Goal: Find specific page/section: Find specific page/section

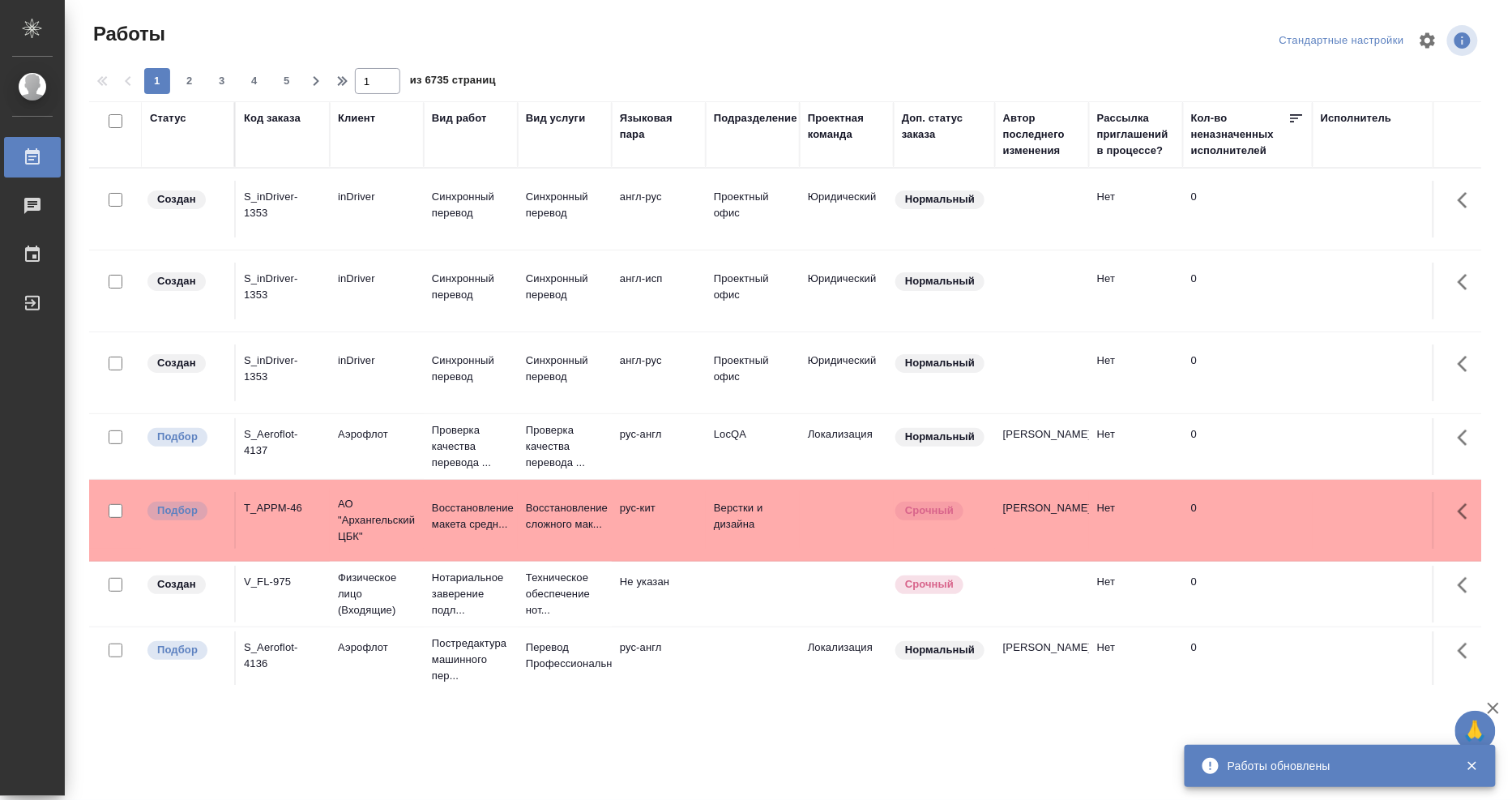
click at [1351, 119] on div "Исполнитель" at bounding box center [1356, 118] width 72 height 16
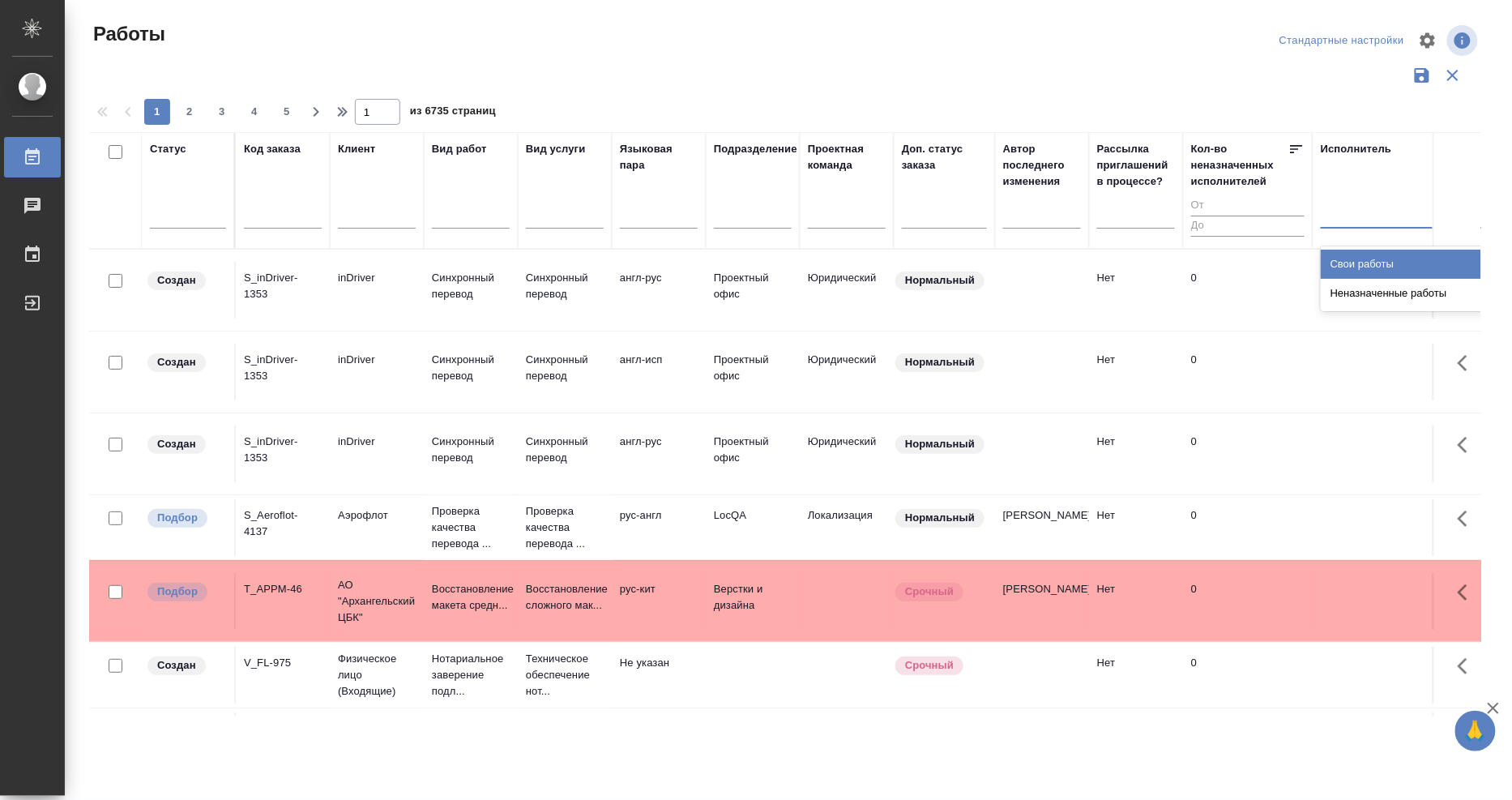
click at [1357, 213] on div at bounding box center [1426, 212] width 211 height 23
click at [1359, 263] on div "Свои работы" at bounding box center [1441, 264] width 243 height 29
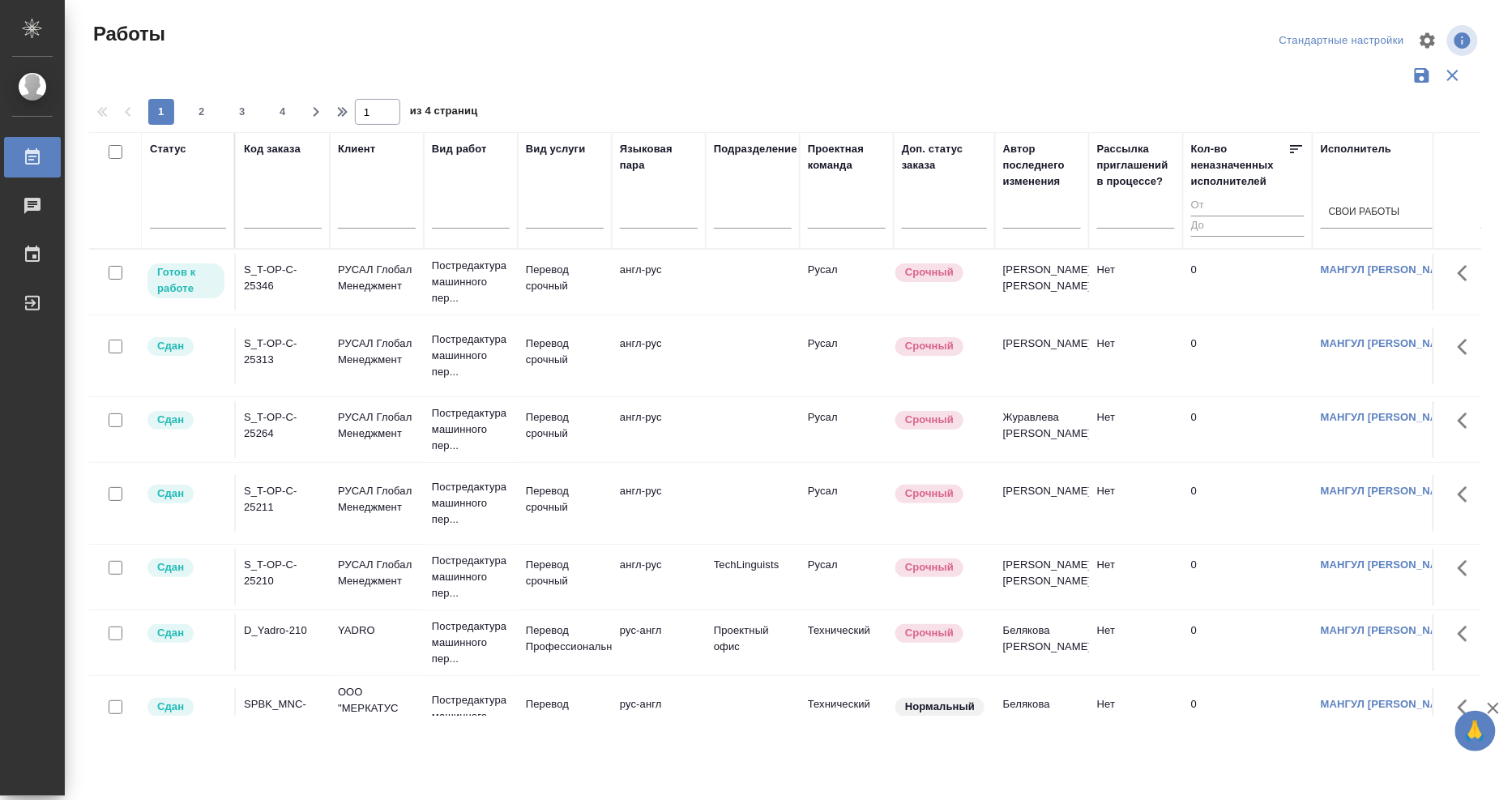
click at [378, 359] on p "РУСАЛ Глобал Менеджмент" at bounding box center [376, 352] width 78 height 33
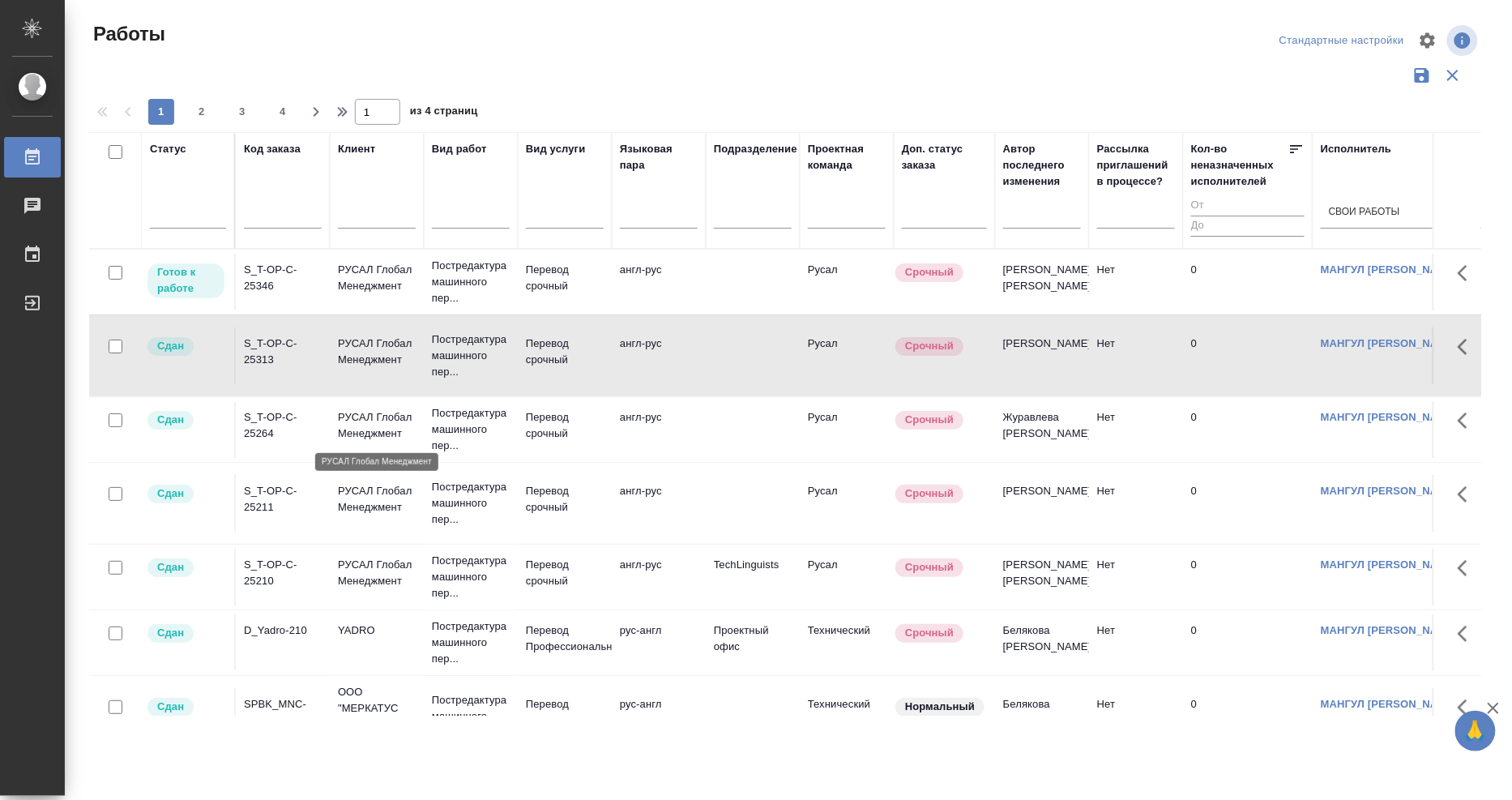
click at [375, 426] on p "РУСАЛ Глобал Менеджмент" at bounding box center [376, 426] width 78 height 33
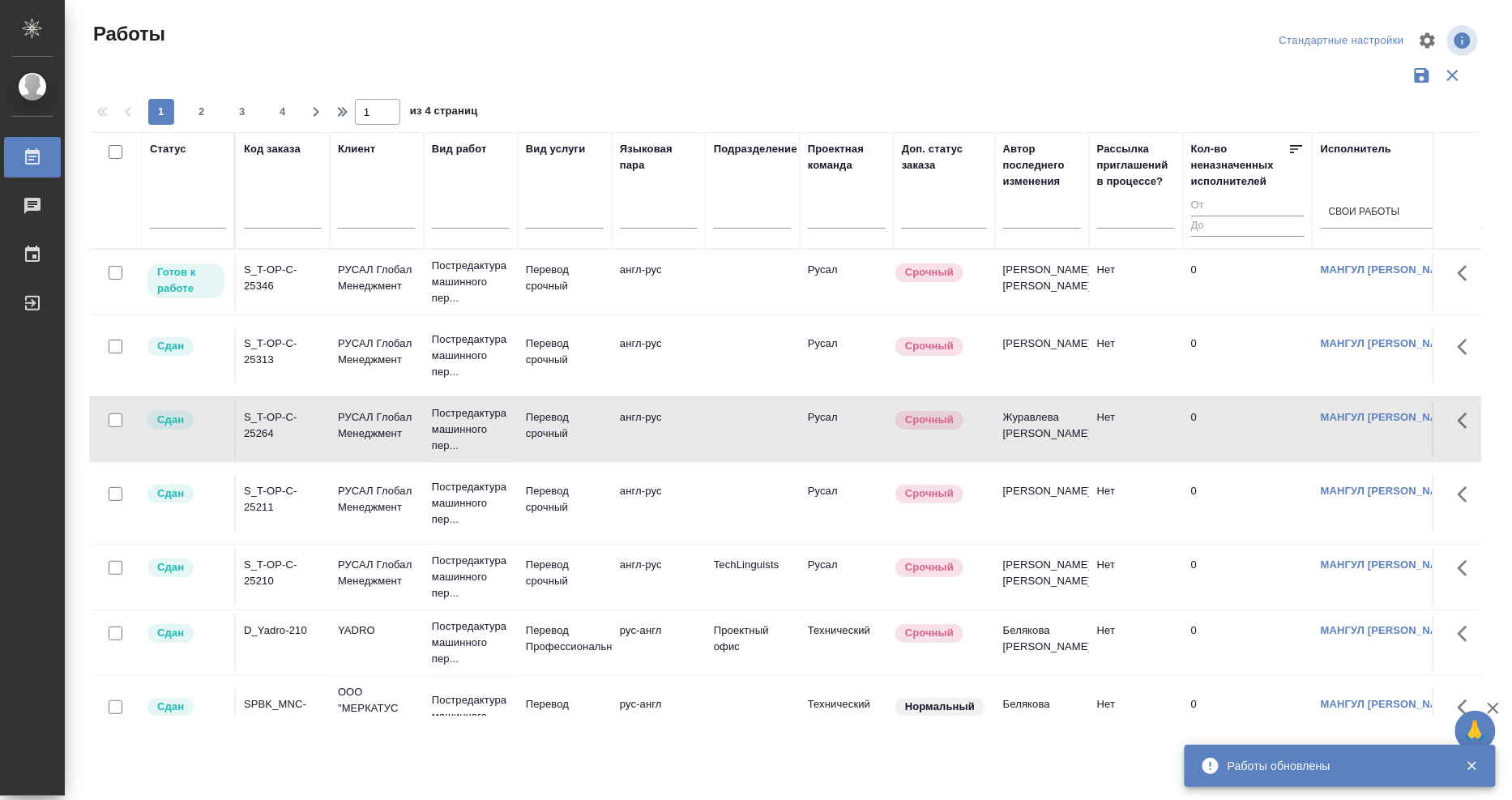
click at [375, 508] on p "РУСАЛ Глобал Менеджмент" at bounding box center [376, 499] width 78 height 33
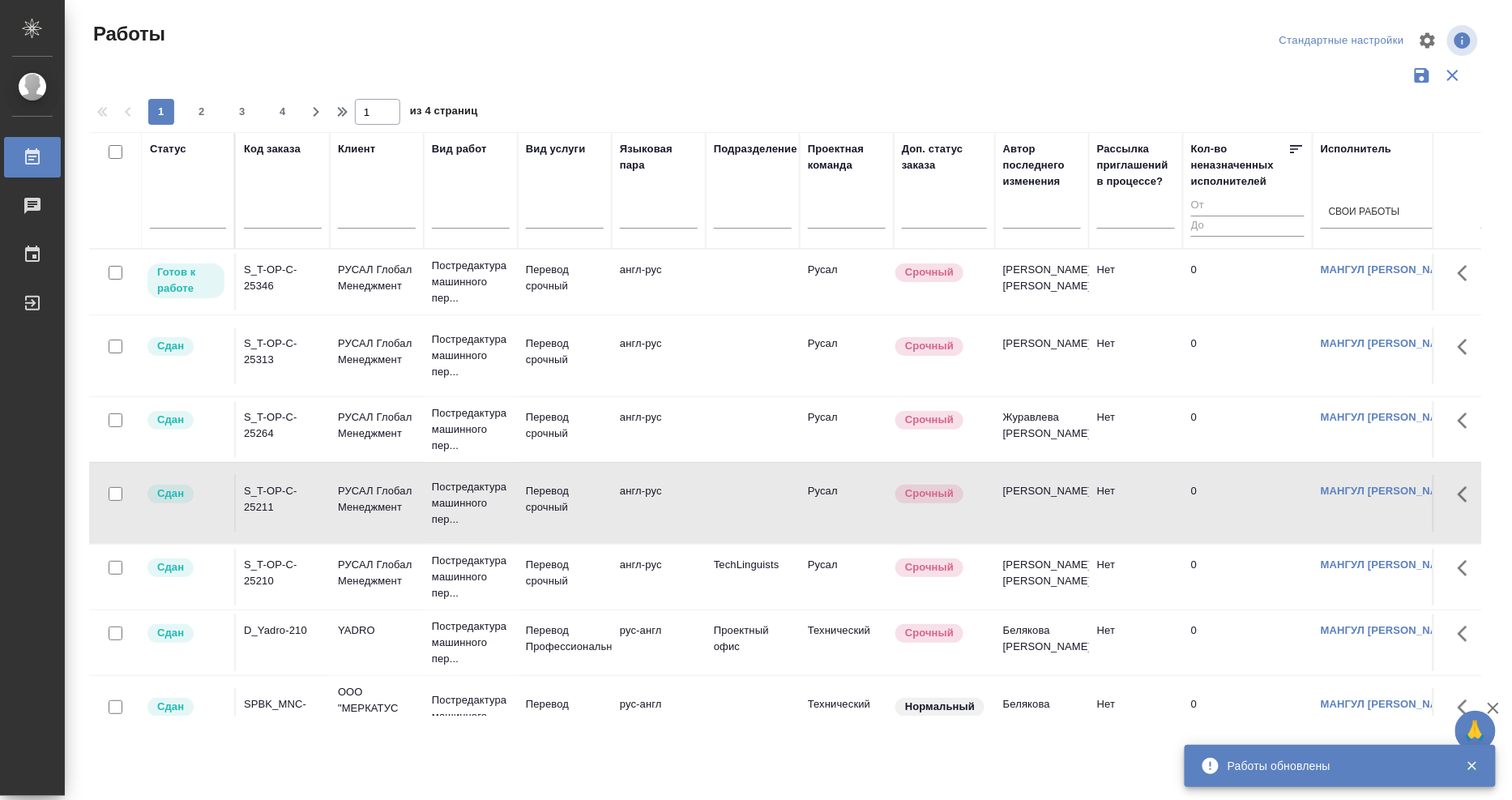
click at [270, 579] on div "S_T-OP-C-25210" at bounding box center [282, 574] width 78 height 33
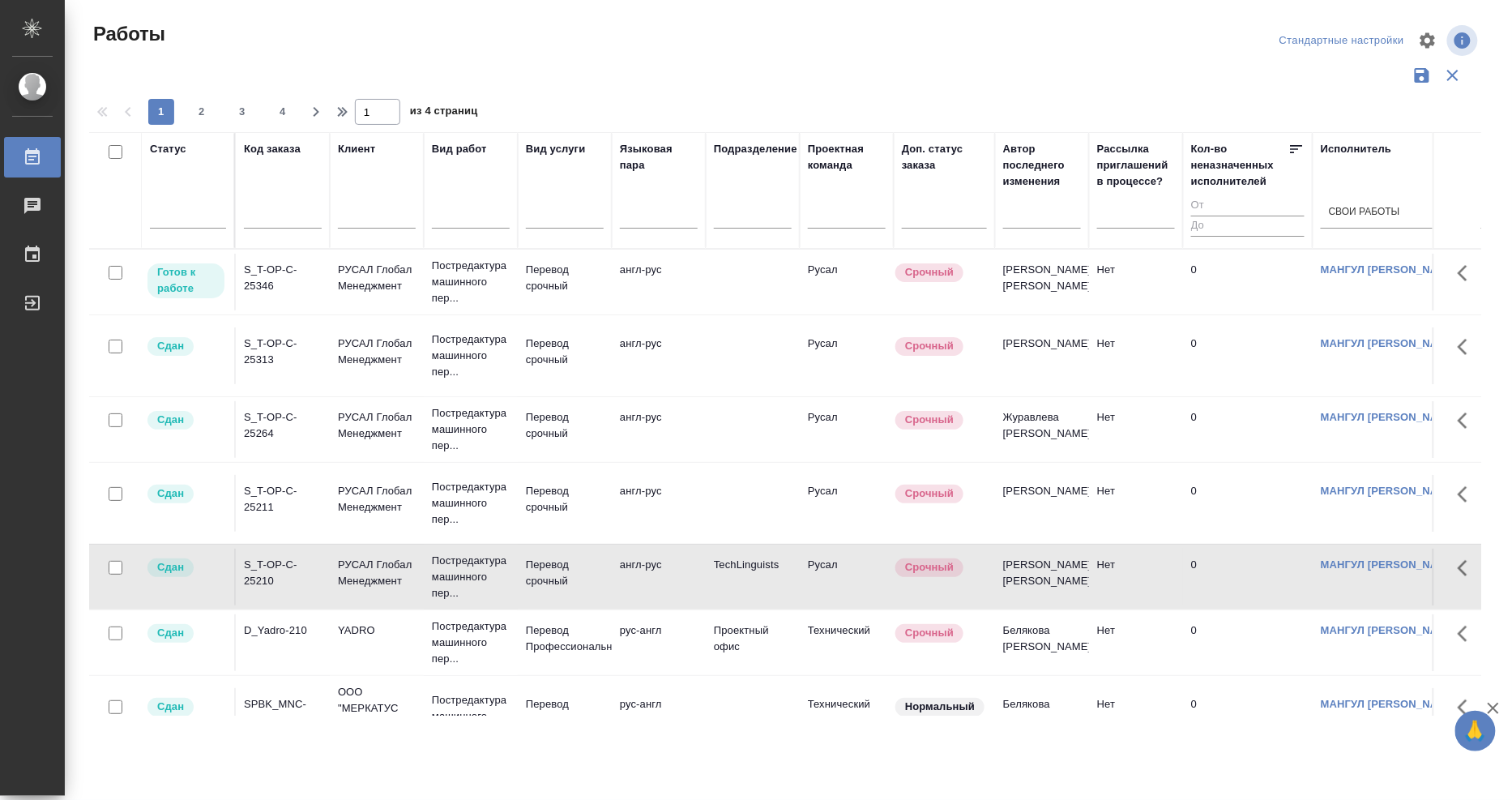
click at [262, 274] on div "S_T-OP-C-25346" at bounding box center [282, 278] width 78 height 33
